Goal: Task Accomplishment & Management: Manage account settings

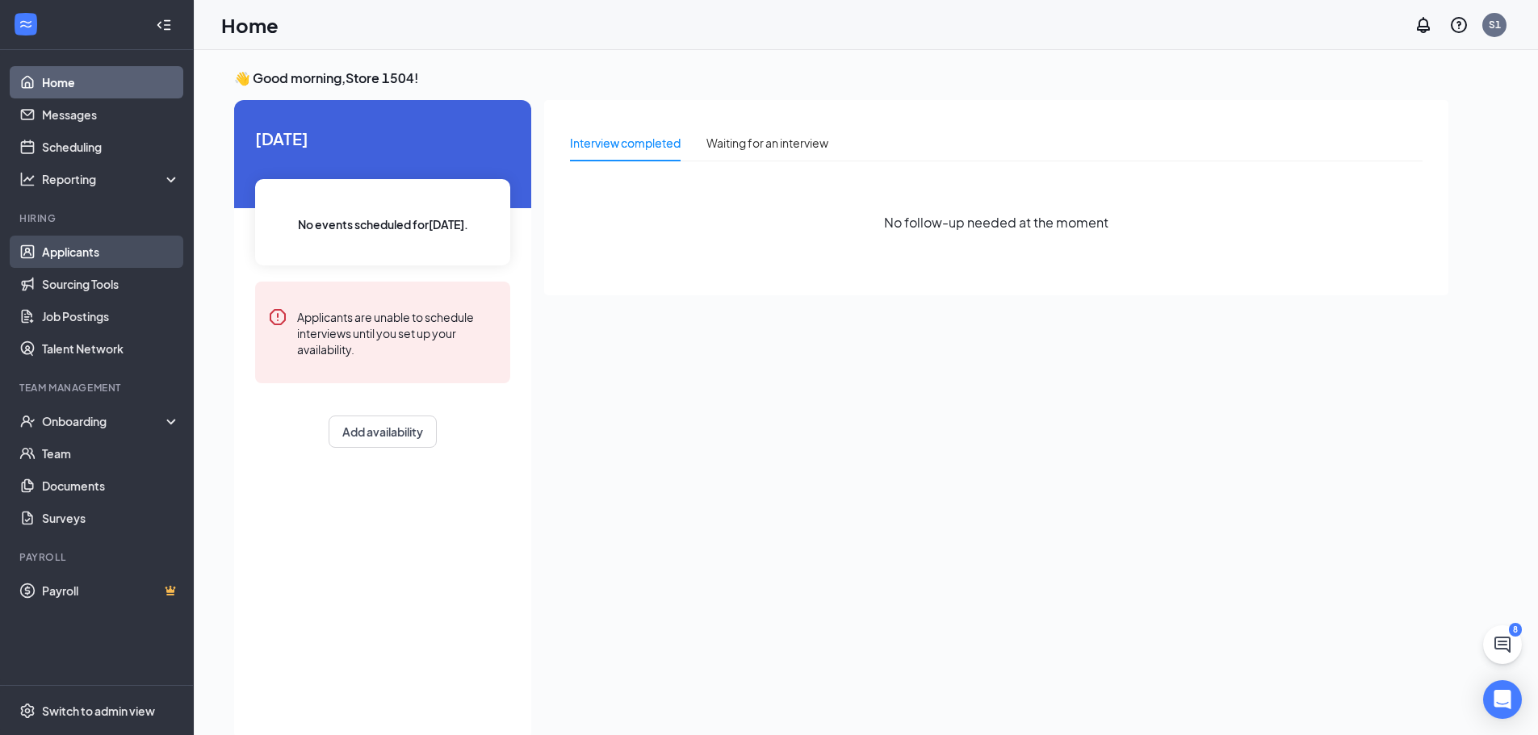
click at [90, 248] on link "Applicants" at bounding box center [111, 252] width 138 height 32
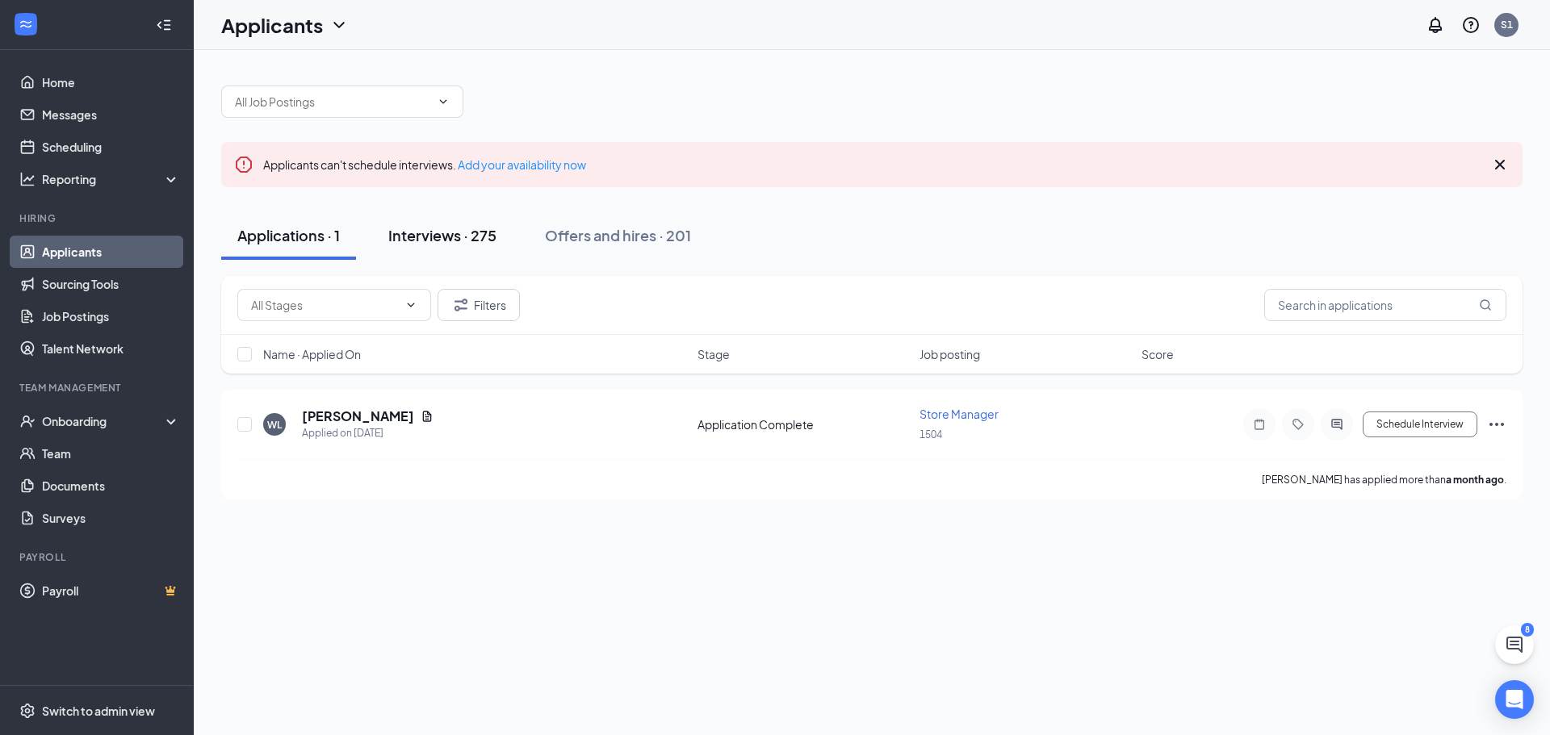
click at [434, 251] on button "Interviews · 275" at bounding box center [442, 236] width 140 height 48
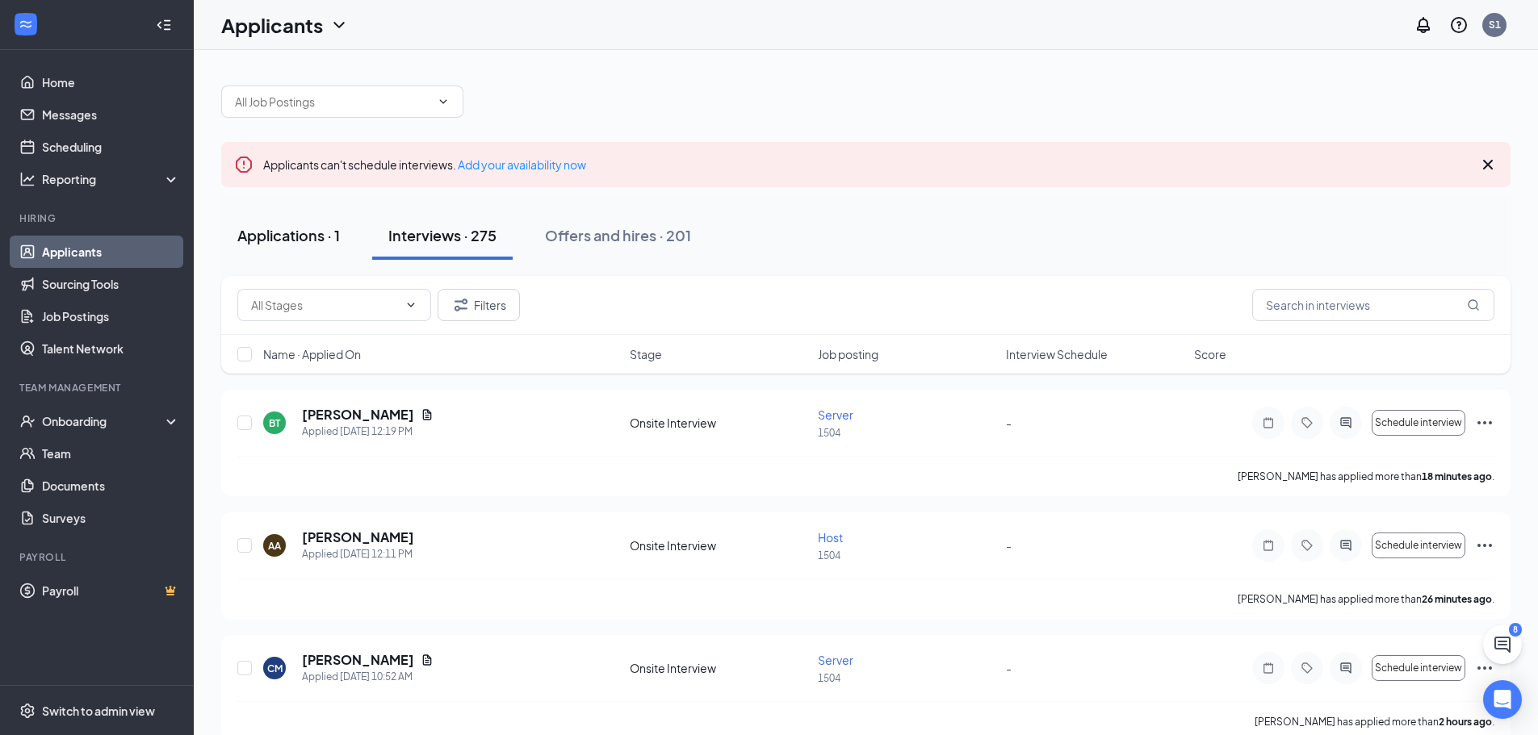
click at [286, 227] on div "Applications · 1" at bounding box center [288, 235] width 103 height 20
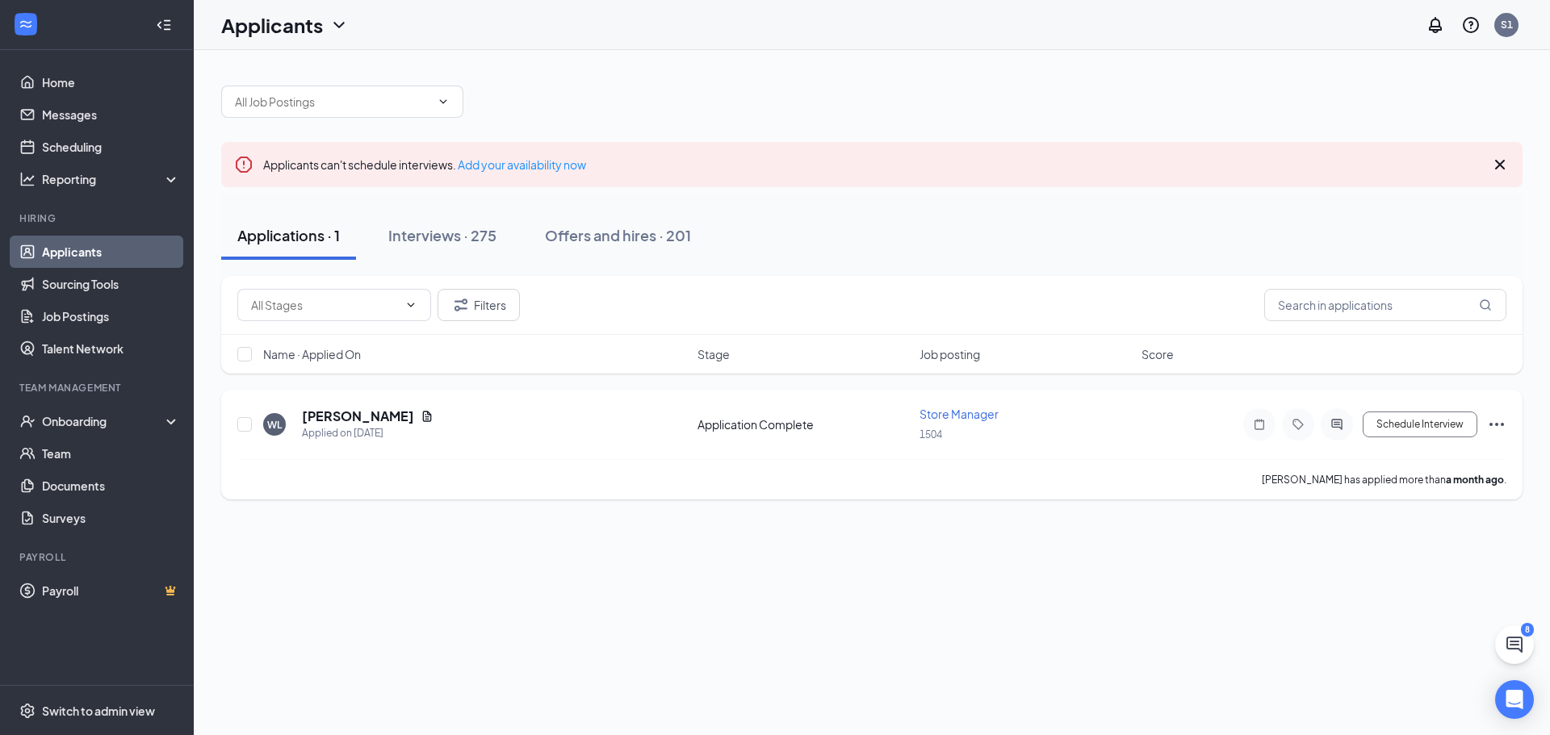
click at [963, 418] on span "Store Manager" at bounding box center [959, 414] width 79 height 15
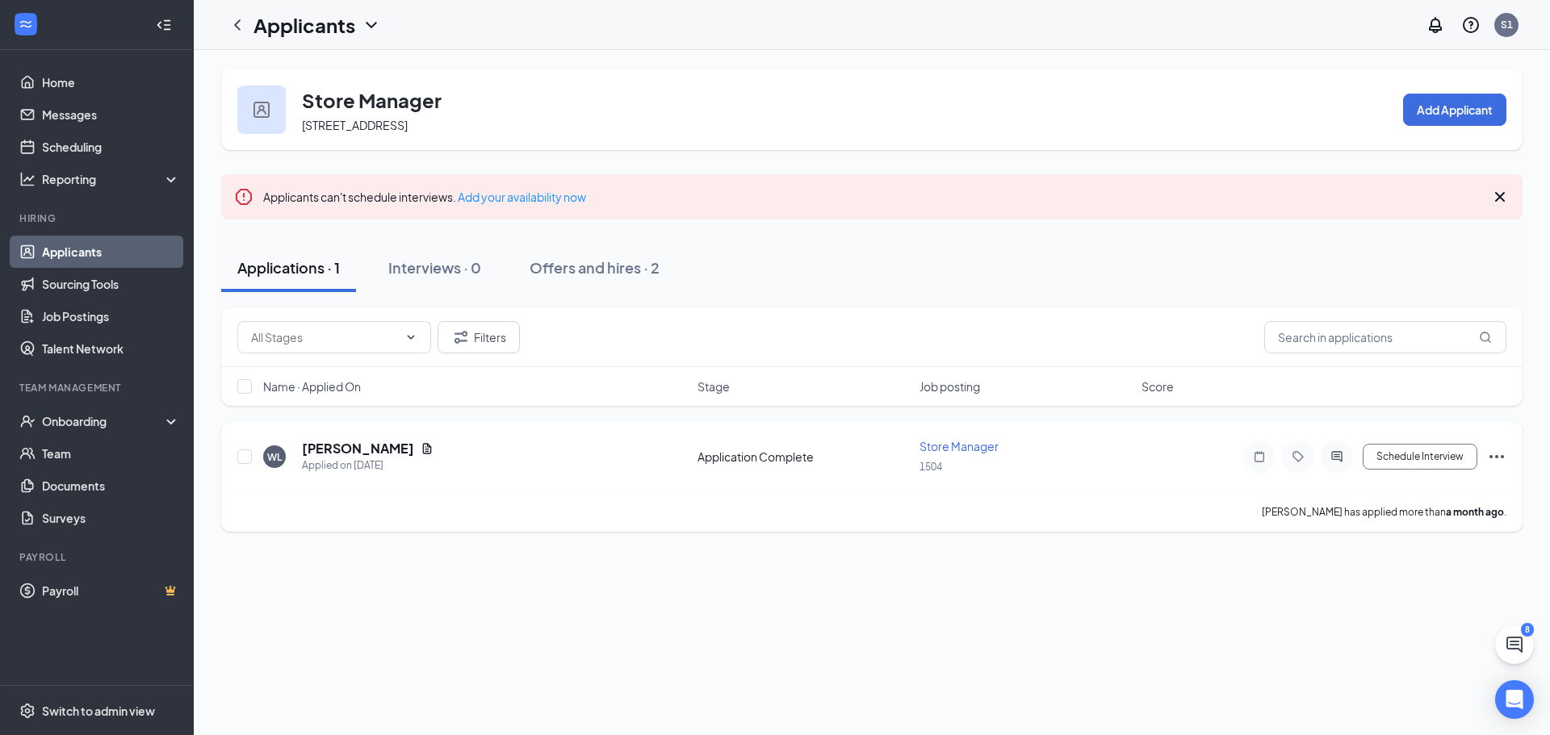
click at [389, 446] on div "[PERSON_NAME]" at bounding box center [368, 449] width 132 height 18
click at [423, 444] on icon "Document" at bounding box center [427, 448] width 9 height 10
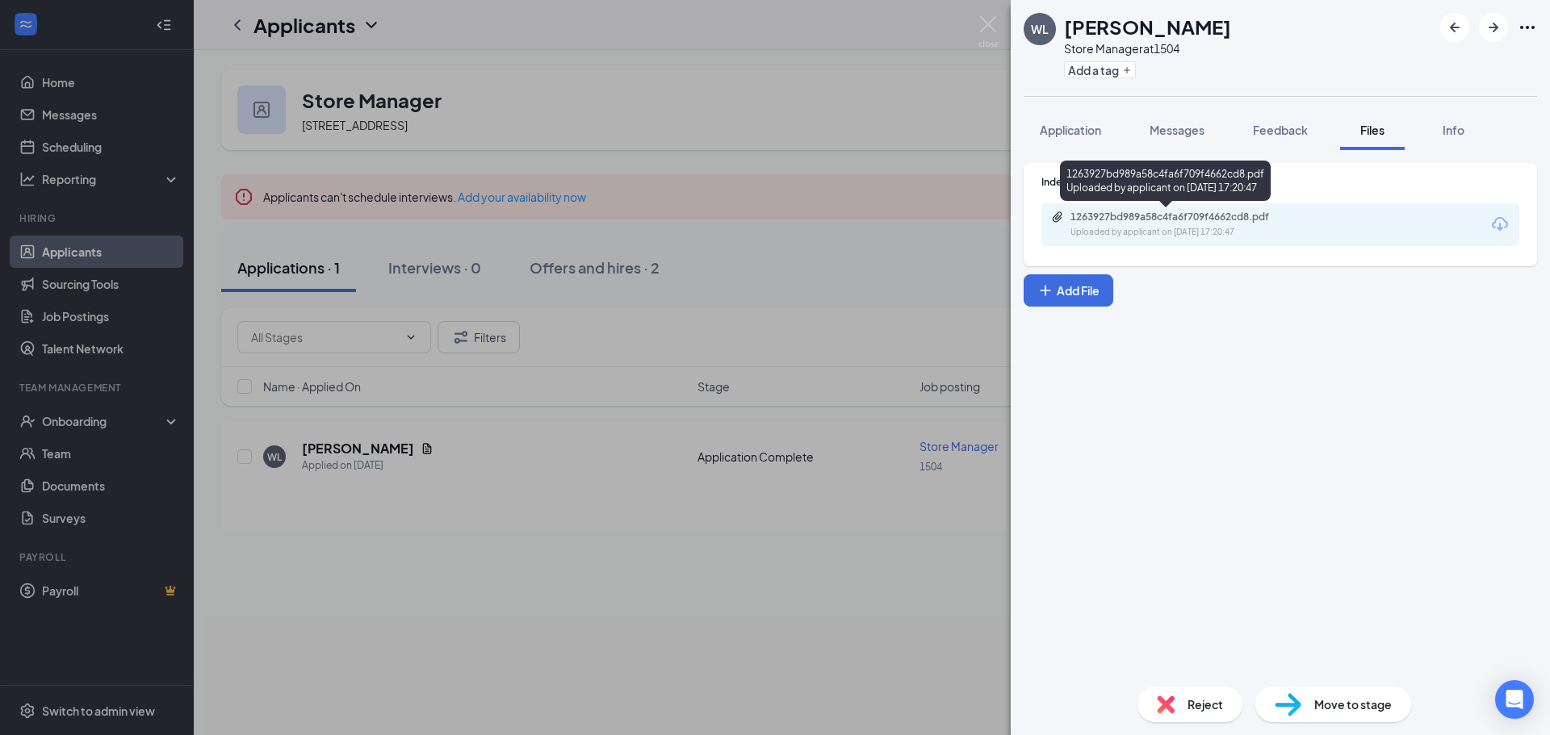
click at [1131, 216] on div "1263927bd989a58c4fa6f709f4662cd8.pdf" at bounding box center [1184, 217] width 226 height 13
click at [585, 63] on div "[PERSON_NAME] Store Manager at 1504 Add a tag Application Messages Feedback Fil…" at bounding box center [775, 367] width 1550 height 735
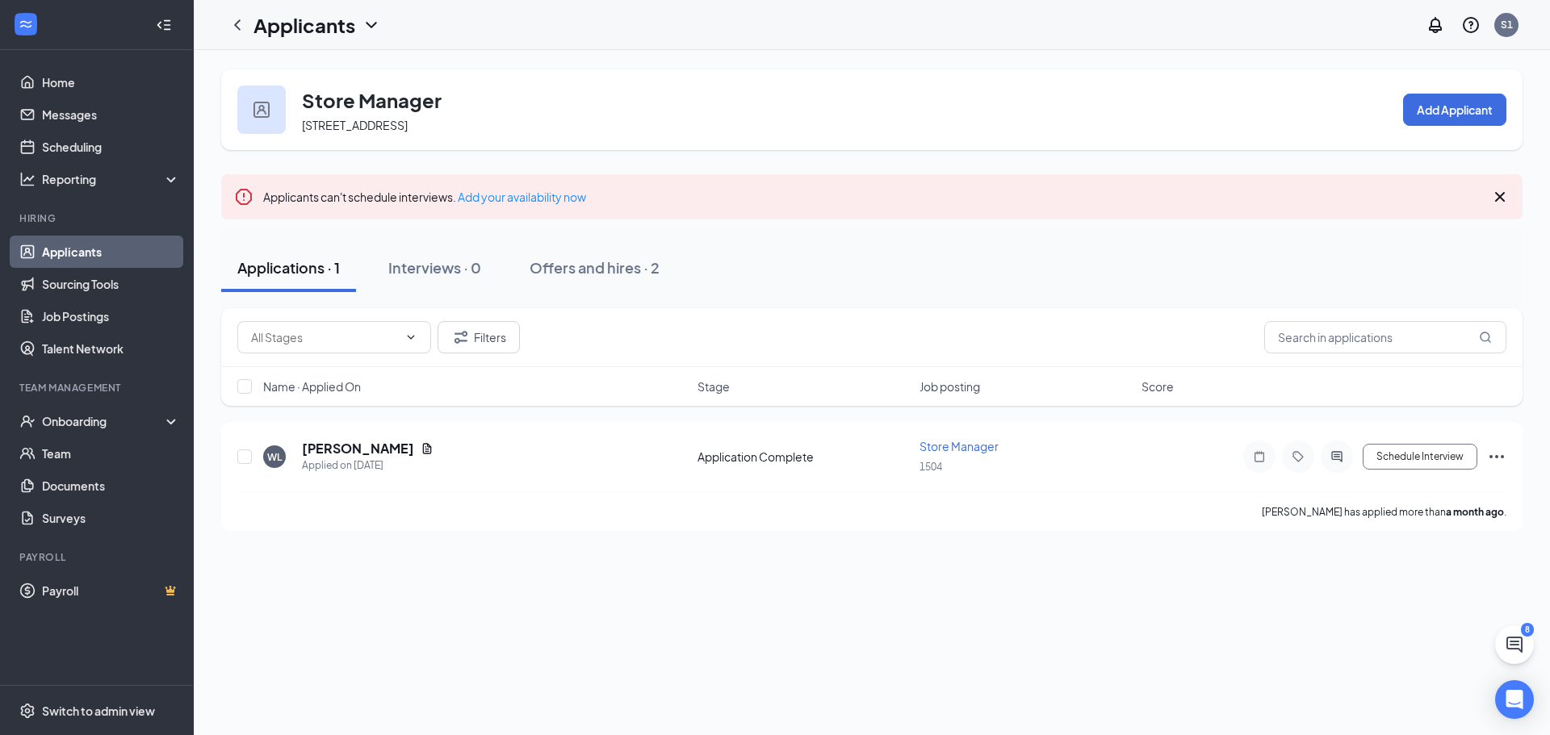
click at [114, 239] on link "Applicants" at bounding box center [111, 252] width 138 height 32
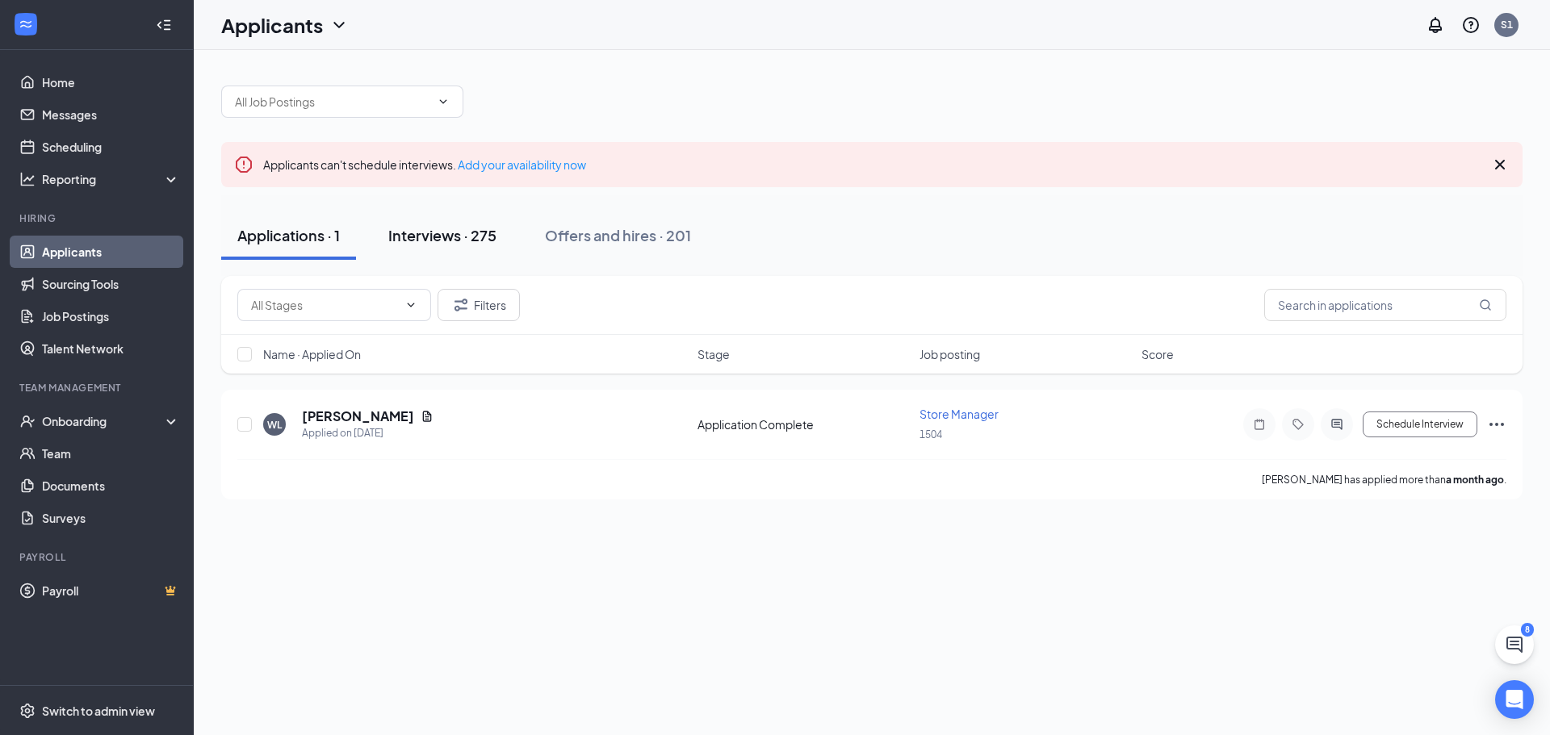
click at [480, 230] on div "Interviews · 275" at bounding box center [442, 235] width 108 height 20
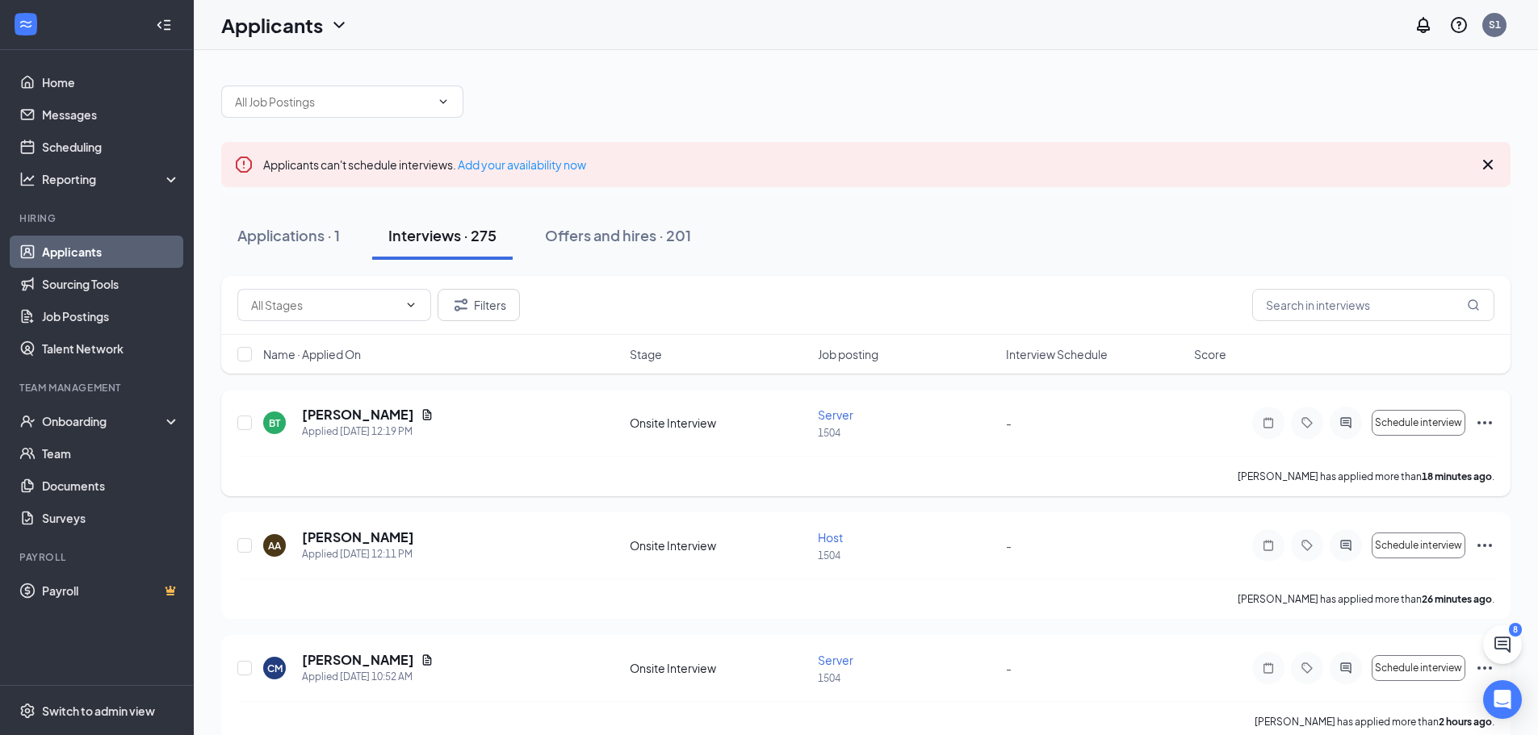
click at [392, 408] on div "[PERSON_NAME]" at bounding box center [368, 415] width 132 height 18
click at [423, 410] on icon "Document" at bounding box center [427, 414] width 9 height 10
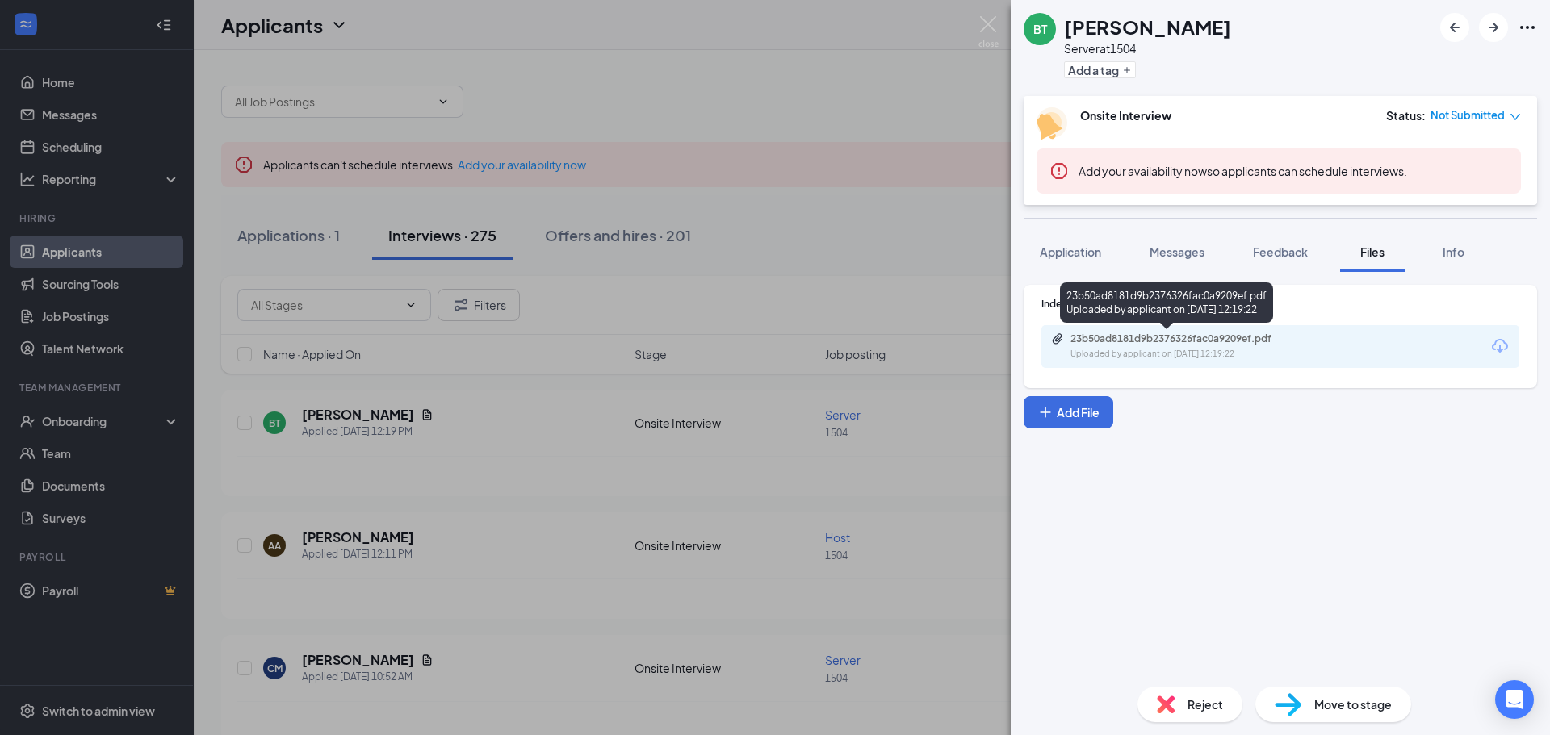
click at [1144, 347] on div "23b50ad8181d9b2376326fac0a9209ef.pdf Uploaded by applicant on [DATE] 12:19:22" at bounding box center [1182, 347] width 262 height 28
click at [537, 487] on div "BT [PERSON_NAME] Server at 1504 Add a tag Onsite Interview Status : Not Submitt…" at bounding box center [775, 367] width 1550 height 735
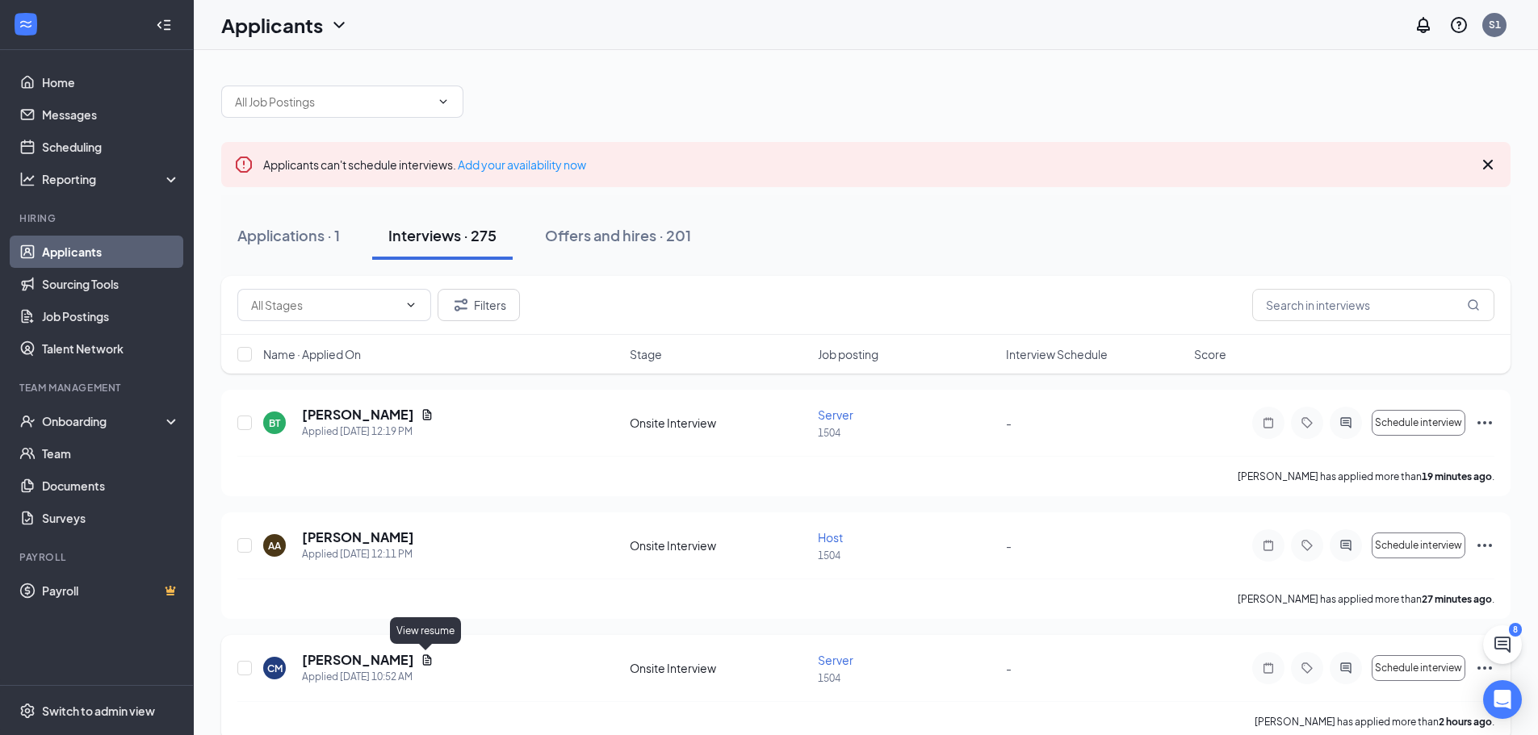
click at [427, 664] on icon "Document" at bounding box center [427, 660] width 13 height 13
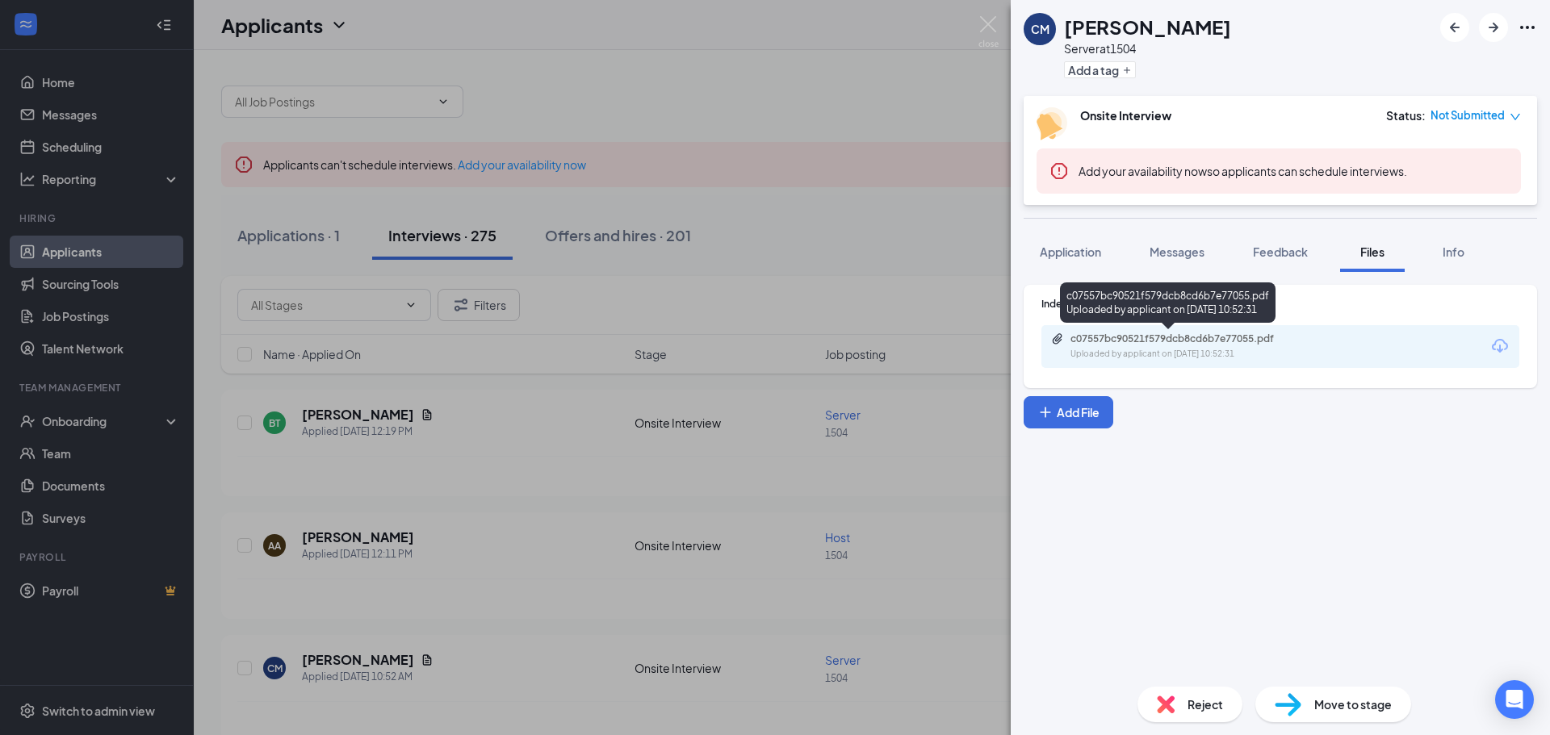
click at [1205, 358] on div "Uploaded by applicant on [DATE] 10:52:31" at bounding box center [1192, 354] width 242 height 13
click at [568, 603] on div "CM [PERSON_NAME] Server at 1504 Add a tag Onsite Interview Status : Not Submitt…" at bounding box center [775, 367] width 1550 height 735
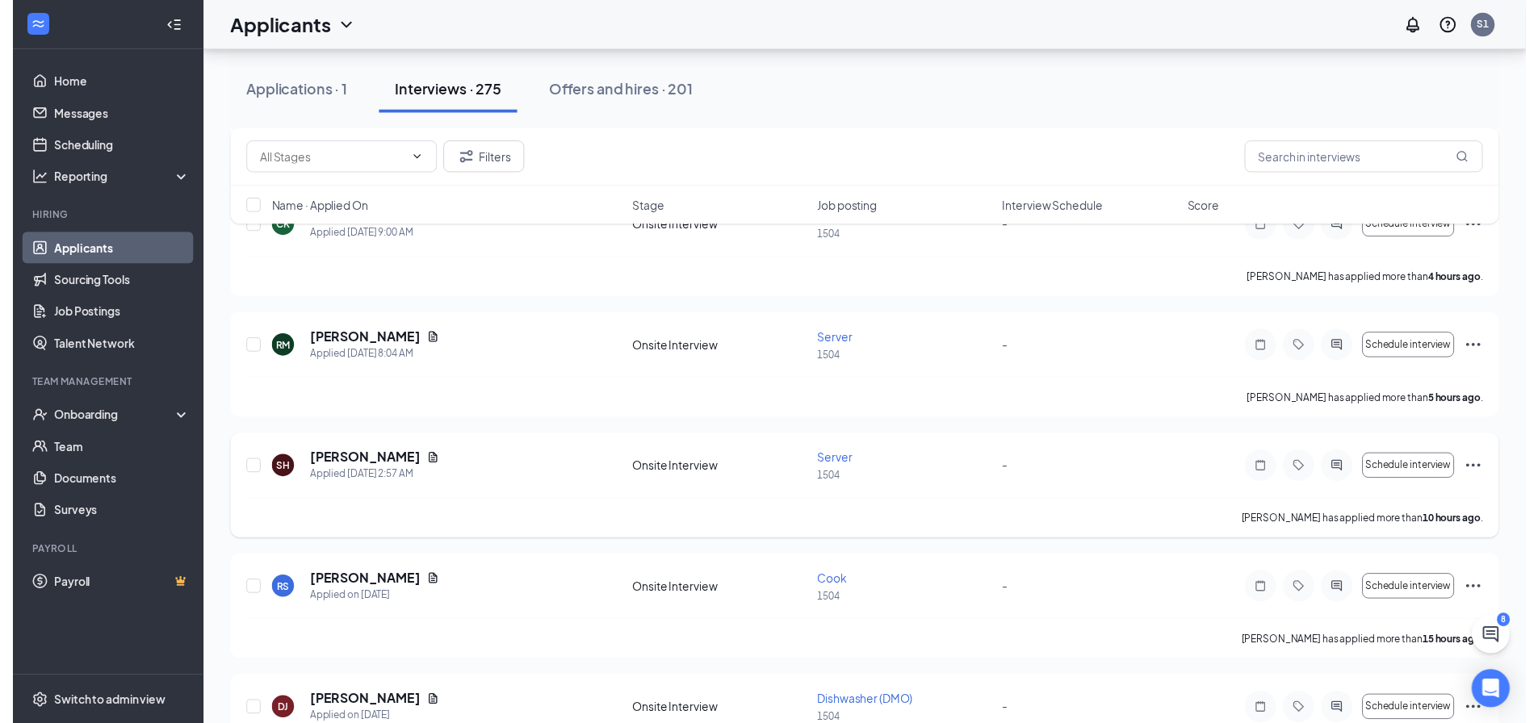
scroll to position [727, 0]
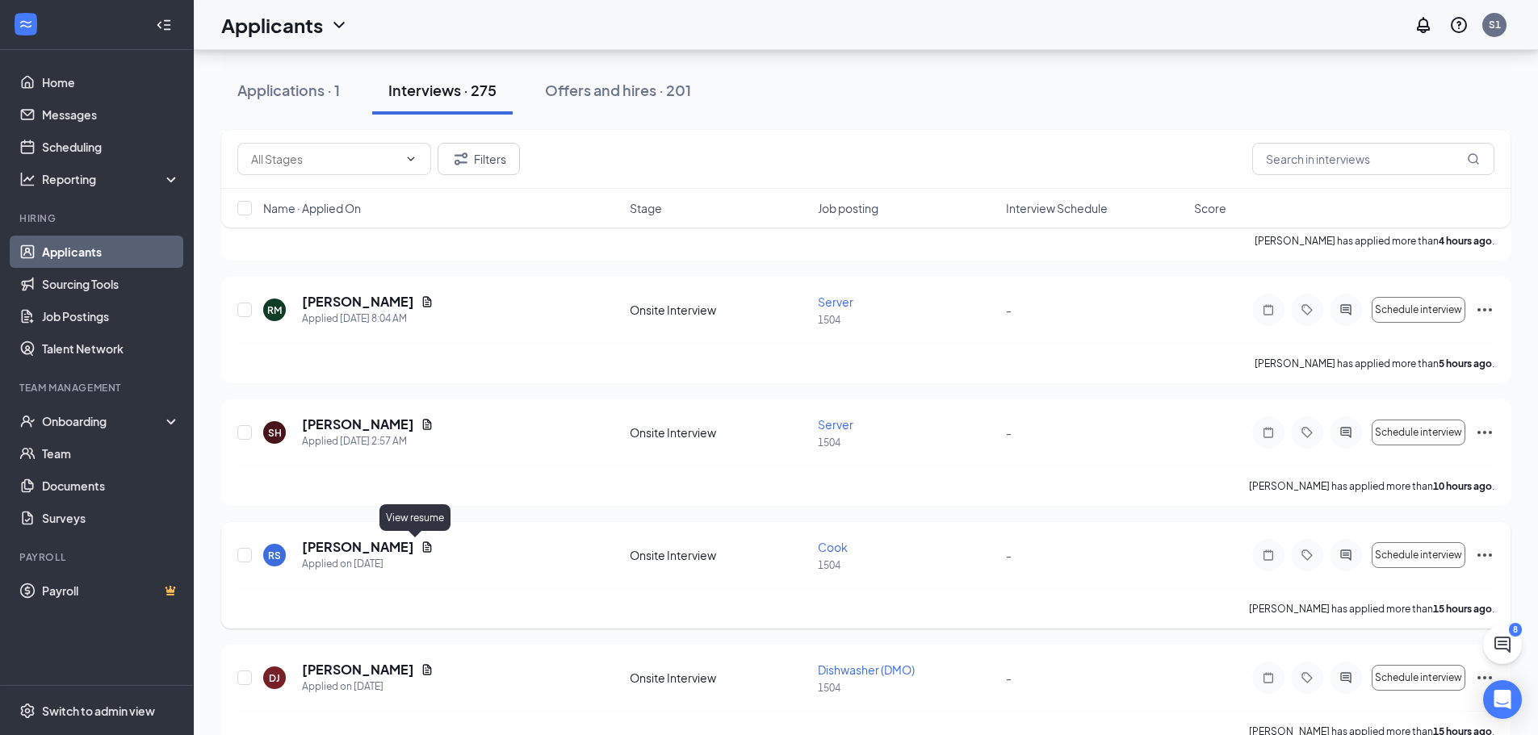
click at [421, 550] on icon "Document" at bounding box center [427, 547] width 13 height 13
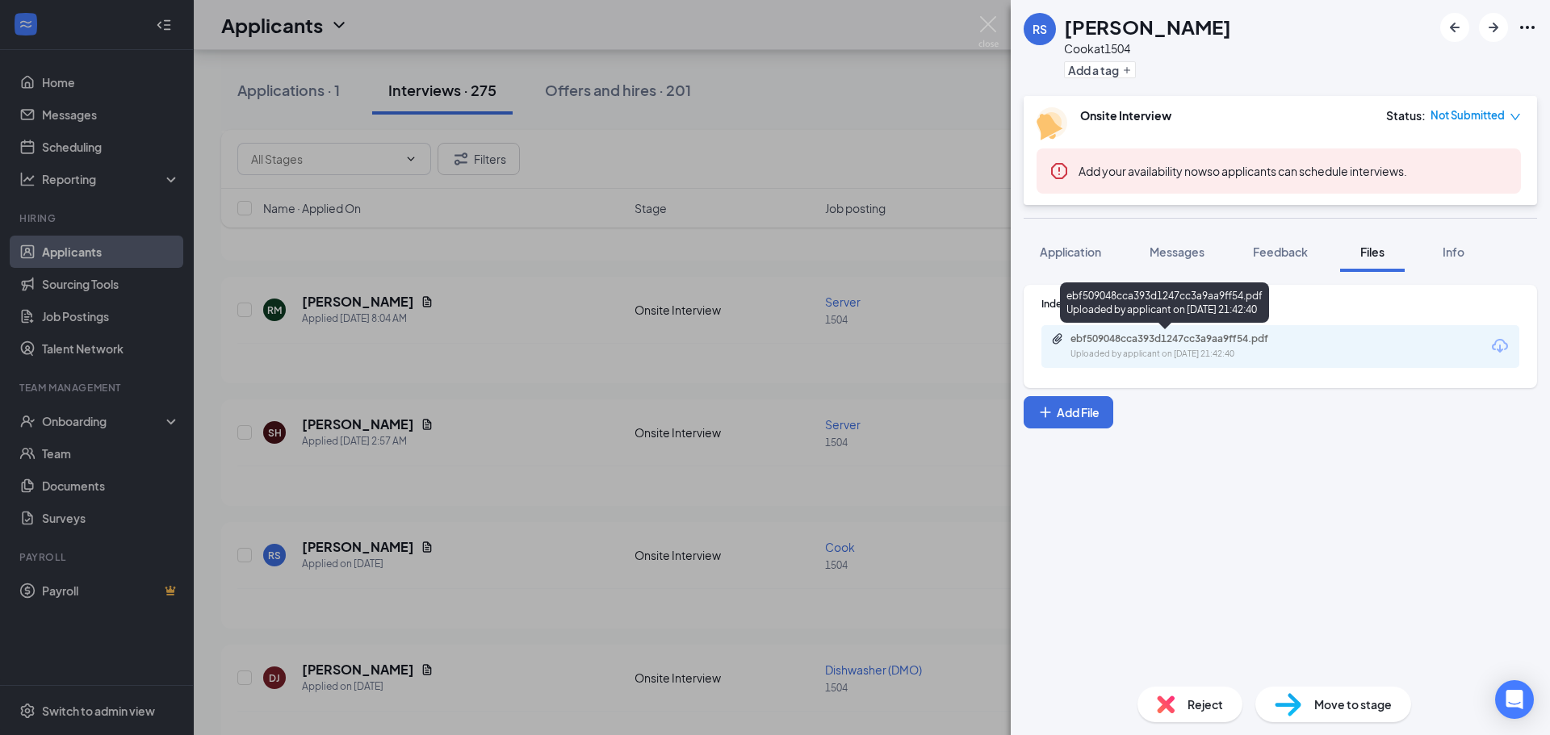
click at [1141, 342] on div "ebf509048cca393d1247cc3a9aa9ff54.pdf" at bounding box center [1184, 339] width 226 height 13
click at [558, 253] on div "RS [PERSON_NAME] at 1504 Add a tag Onsite Interview Status : Not Submitted Add …" at bounding box center [775, 367] width 1550 height 735
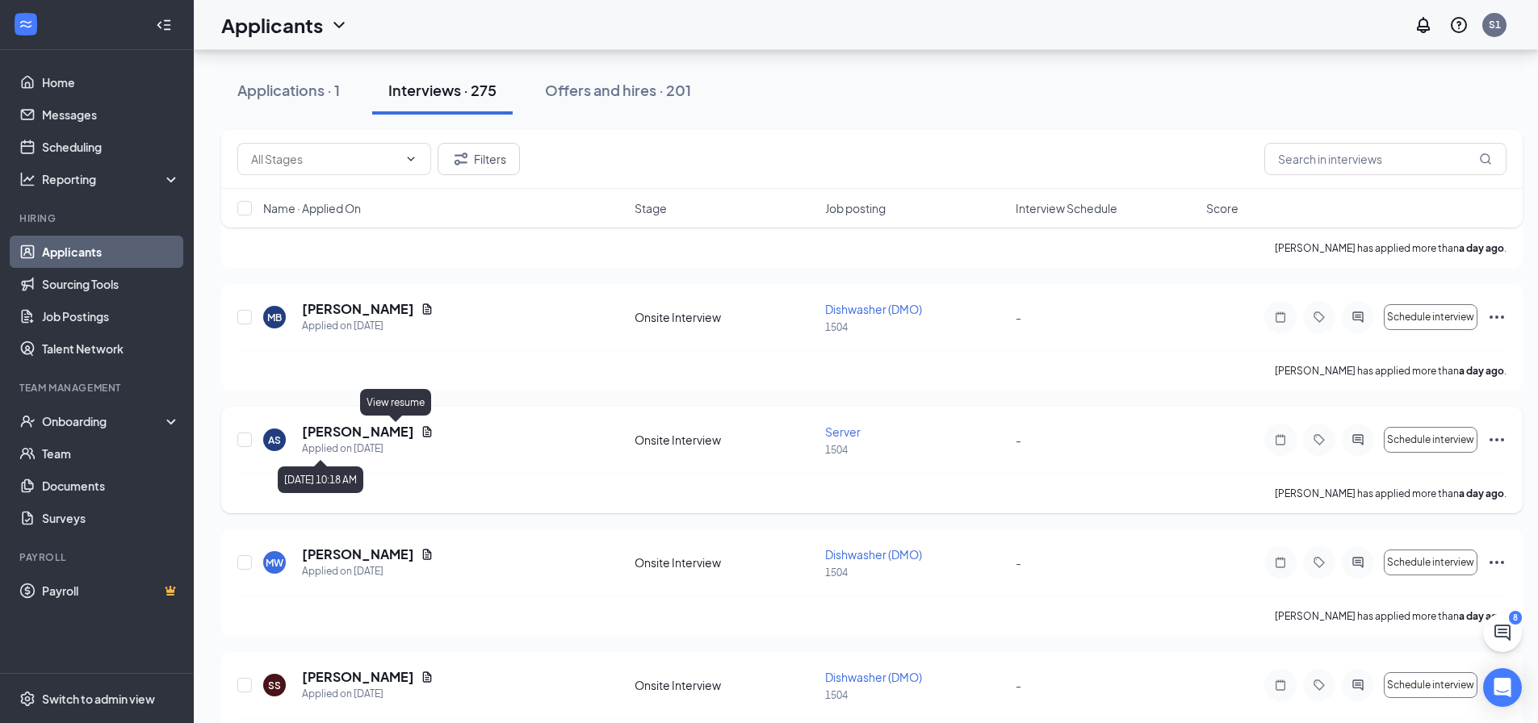
scroll to position [2124, 0]
